Goal: Information Seeking & Learning: Learn about a topic

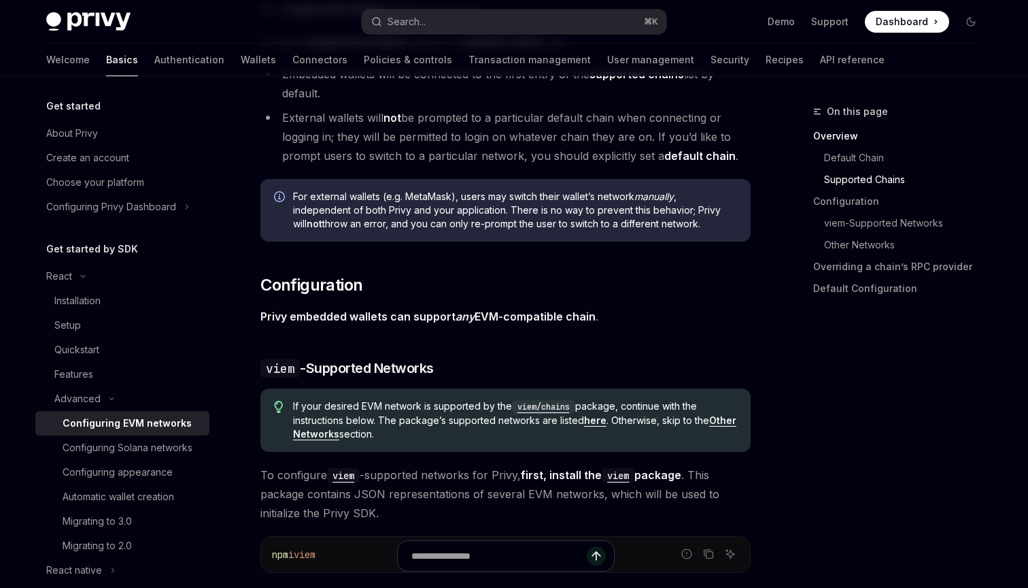
scroll to position [1043, 0]
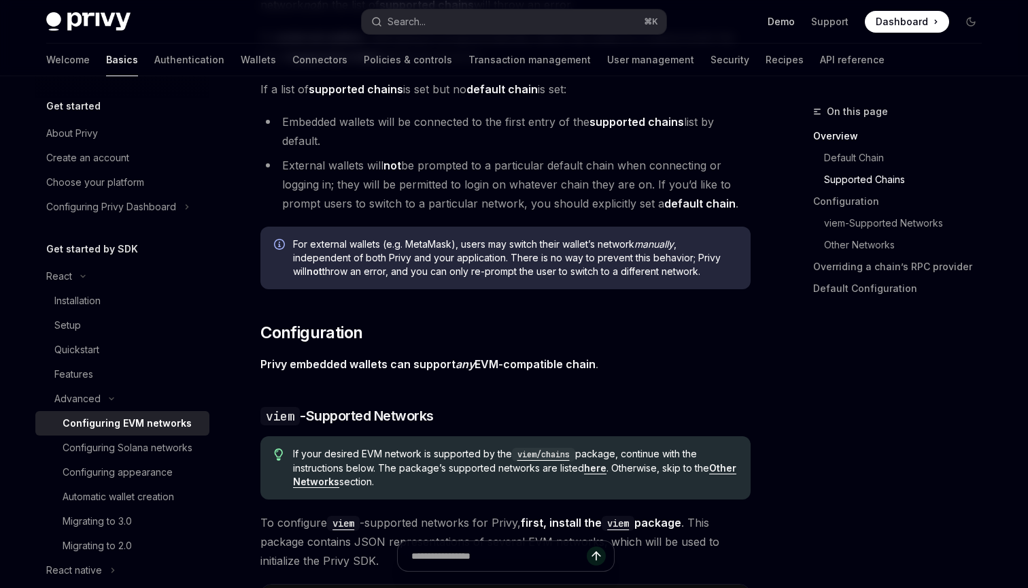
click at [775, 22] on link "Demo" at bounding box center [781, 22] width 27 height 14
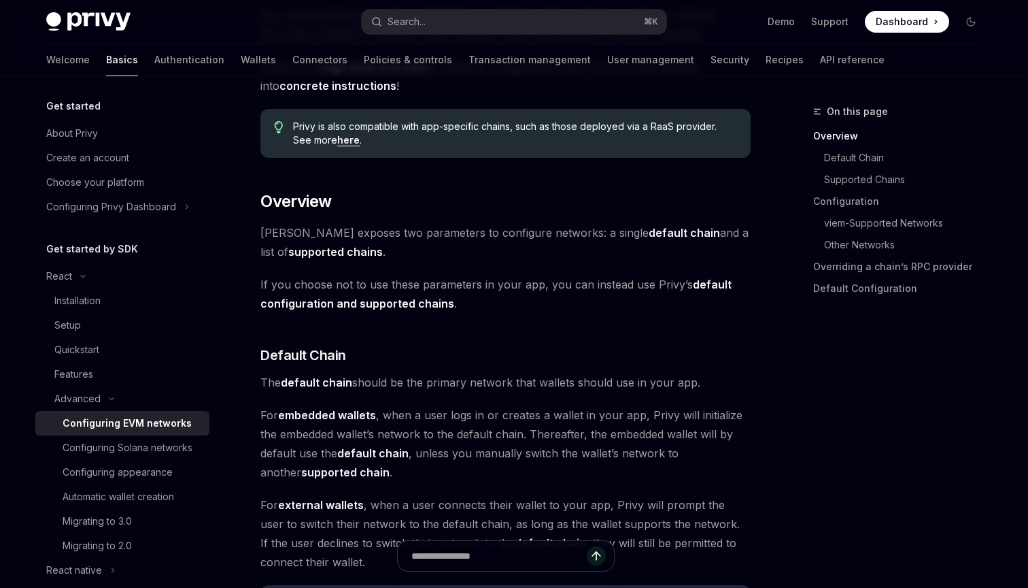
scroll to position [0, 0]
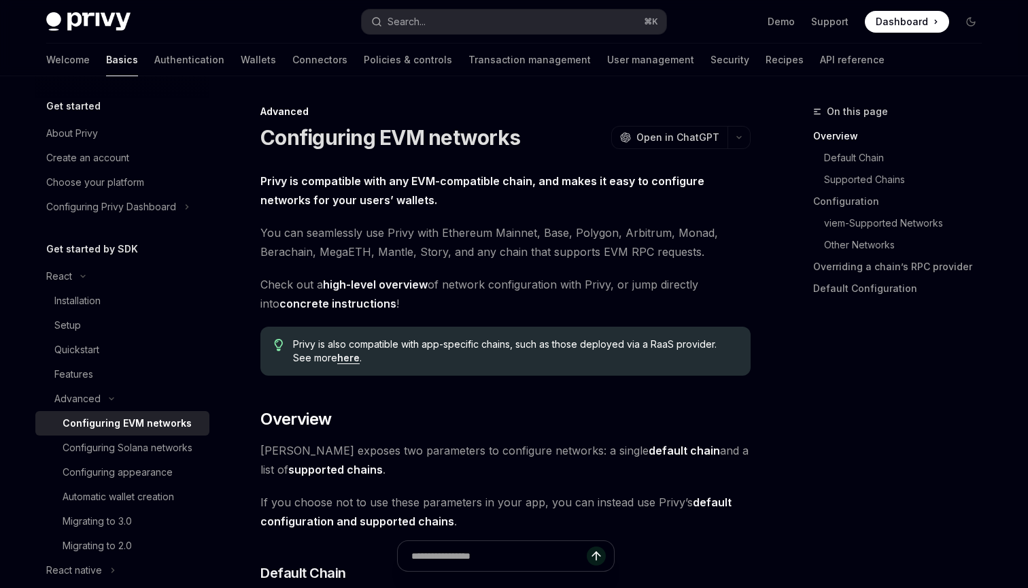
click at [116, 23] on img at bounding box center [88, 21] width 84 height 19
type textarea "*"
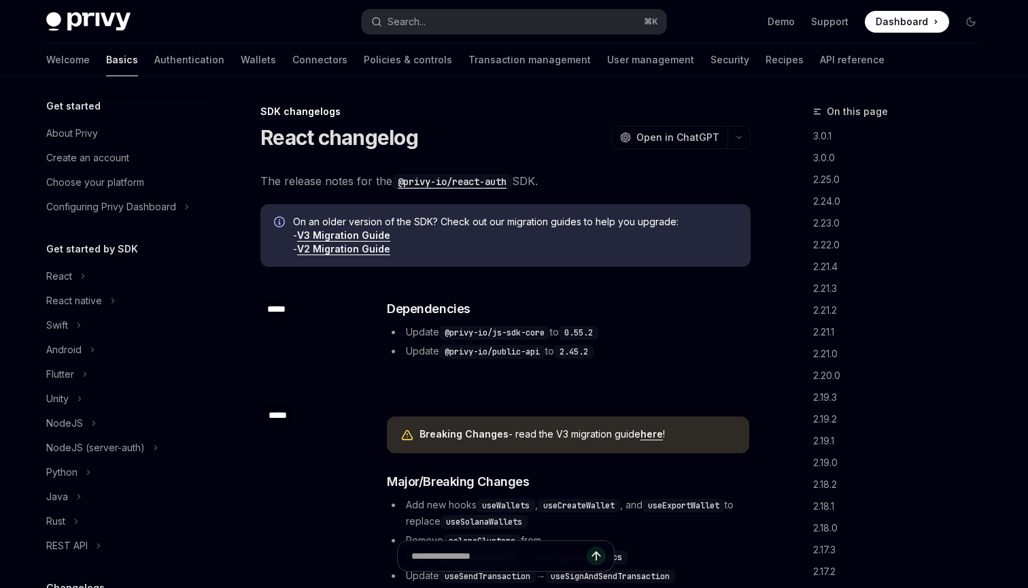
scroll to position [307, 0]
